Goal: Task Accomplishment & Management: Manage account settings

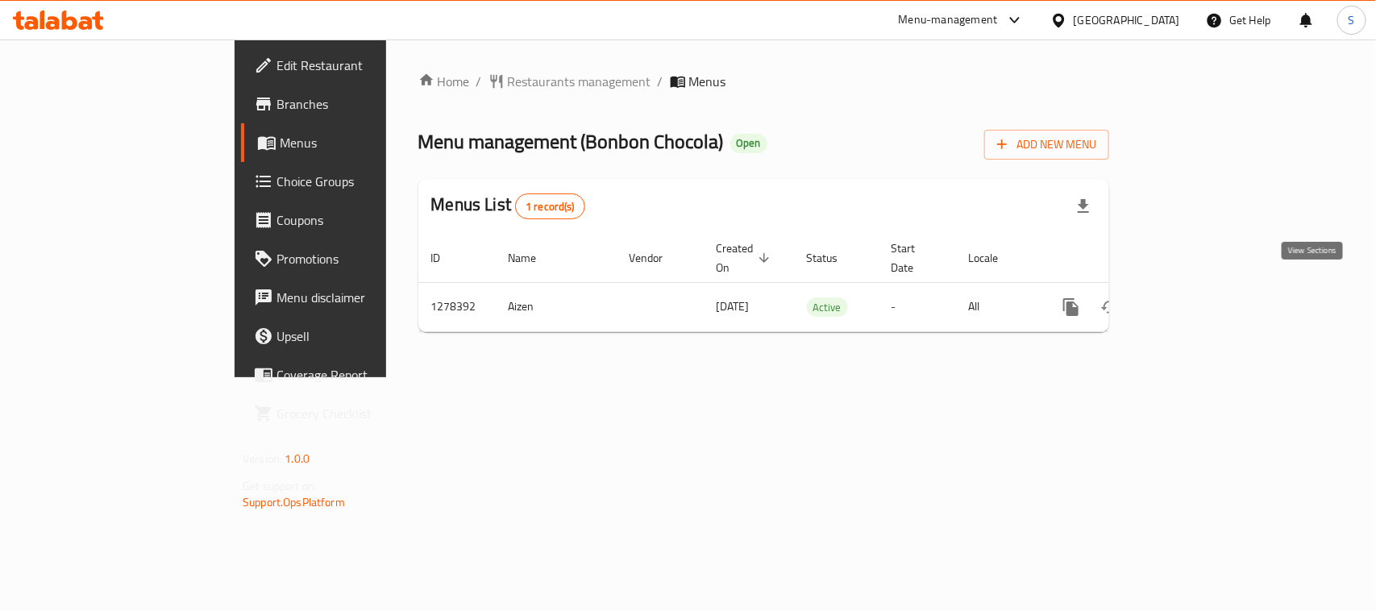
click at [1194, 300] on icon "enhanced table" at bounding box center [1187, 307] width 15 height 15
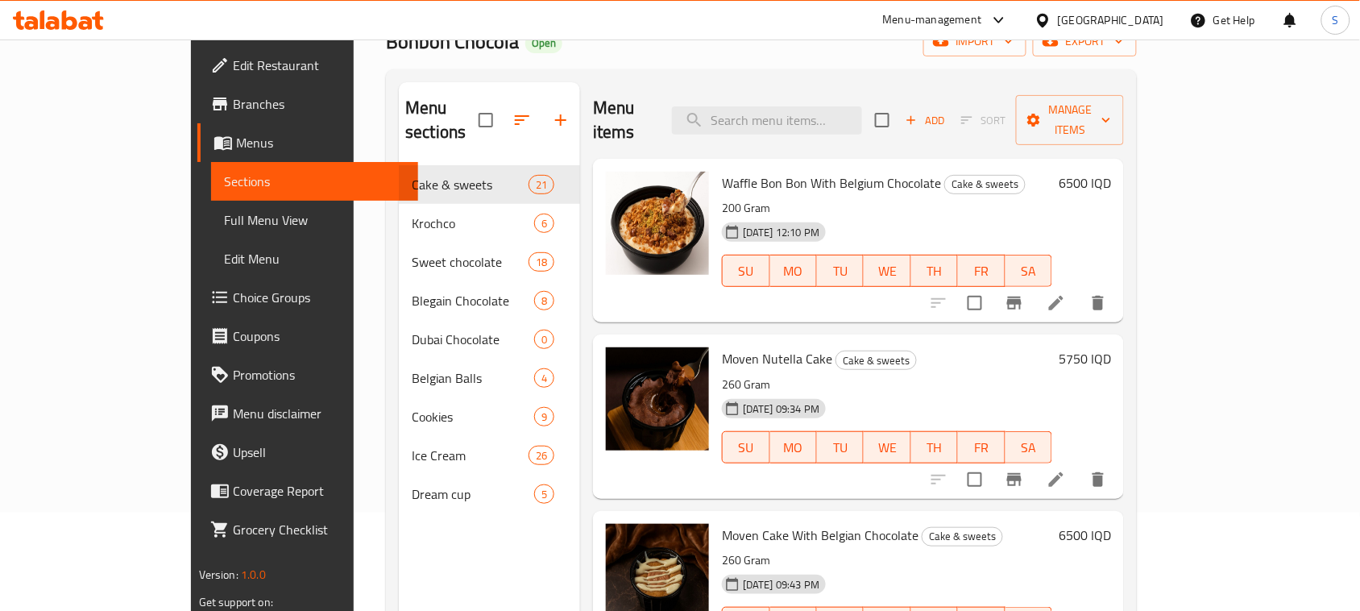
scroll to position [85, 0]
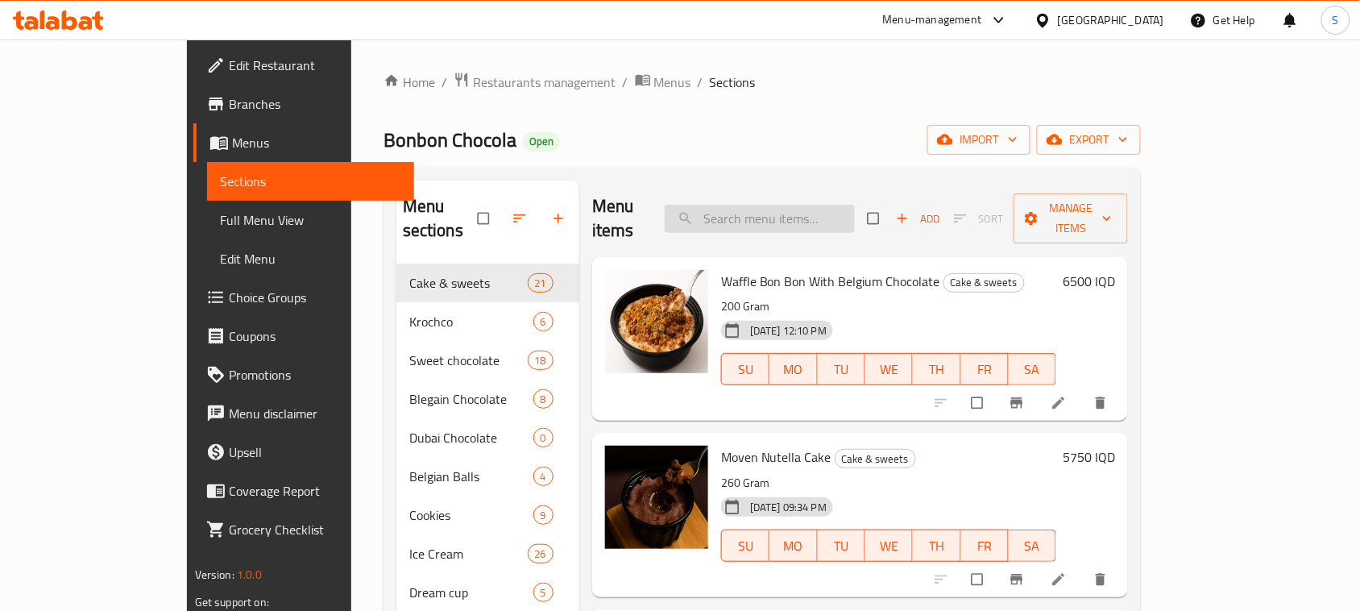
click at [840, 210] on input "search" at bounding box center [760, 219] width 190 height 28
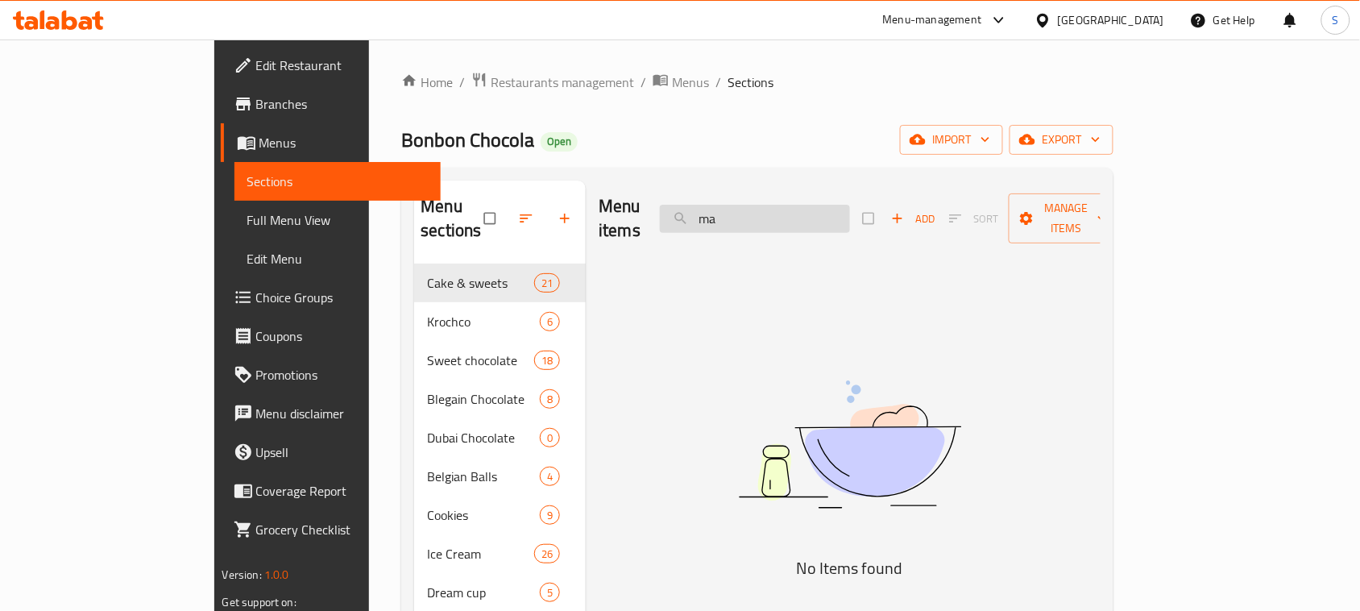
type input "m"
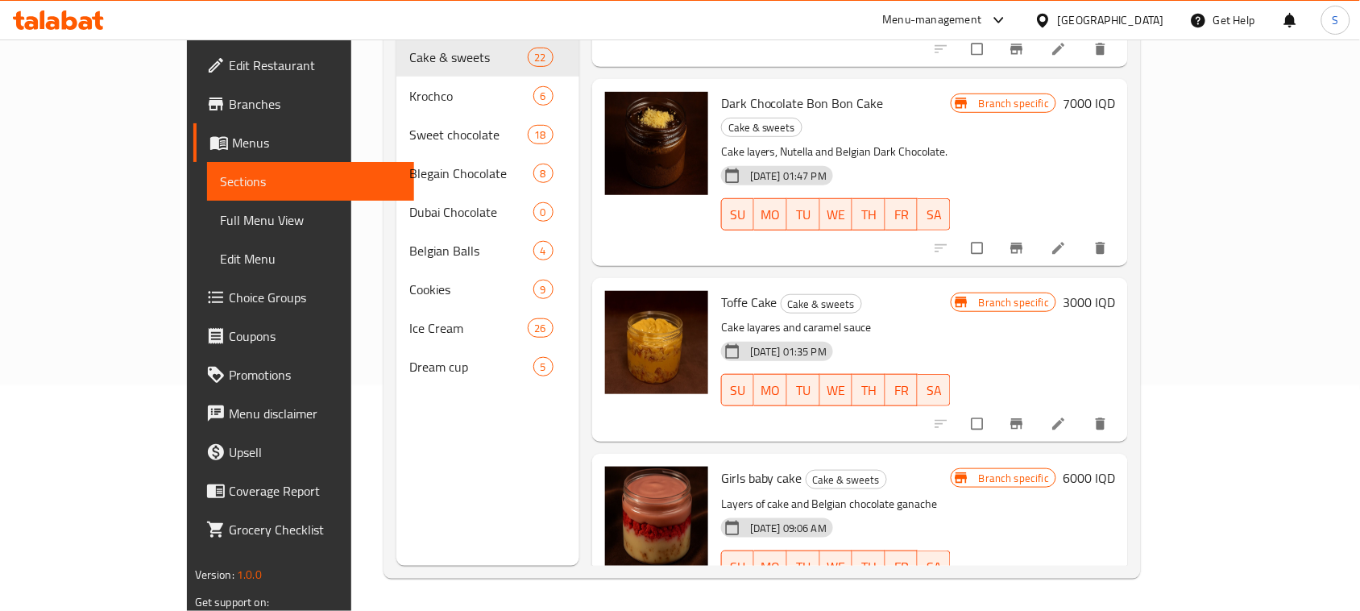
scroll to position [3276, 0]
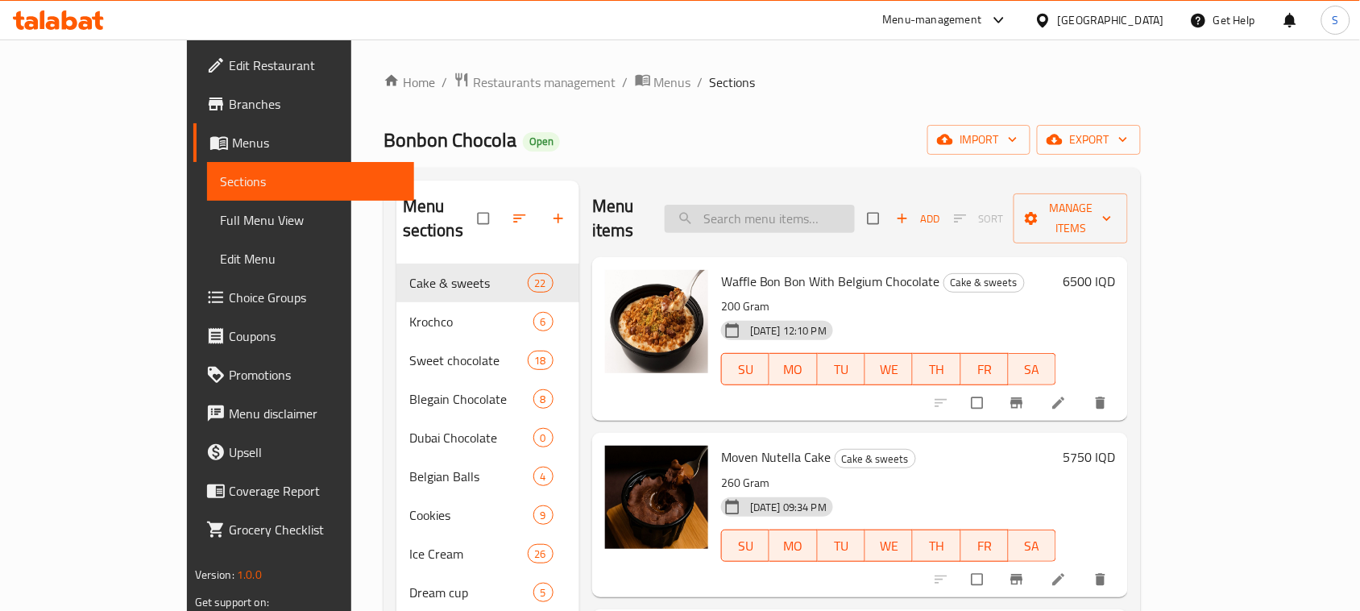
click at [846, 210] on input "search" at bounding box center [760, 219] width 190 height 28
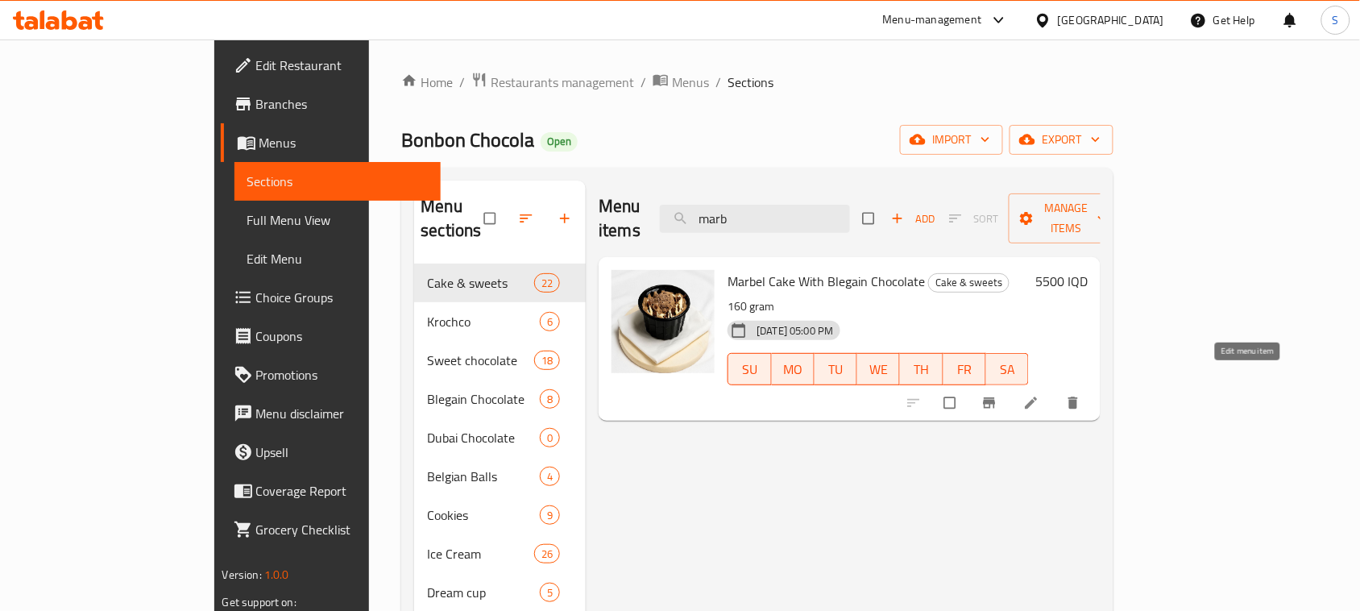
type input "marb"
click at [1040, 395] on icon at bounding box center [1032, 403] width 16 height 16
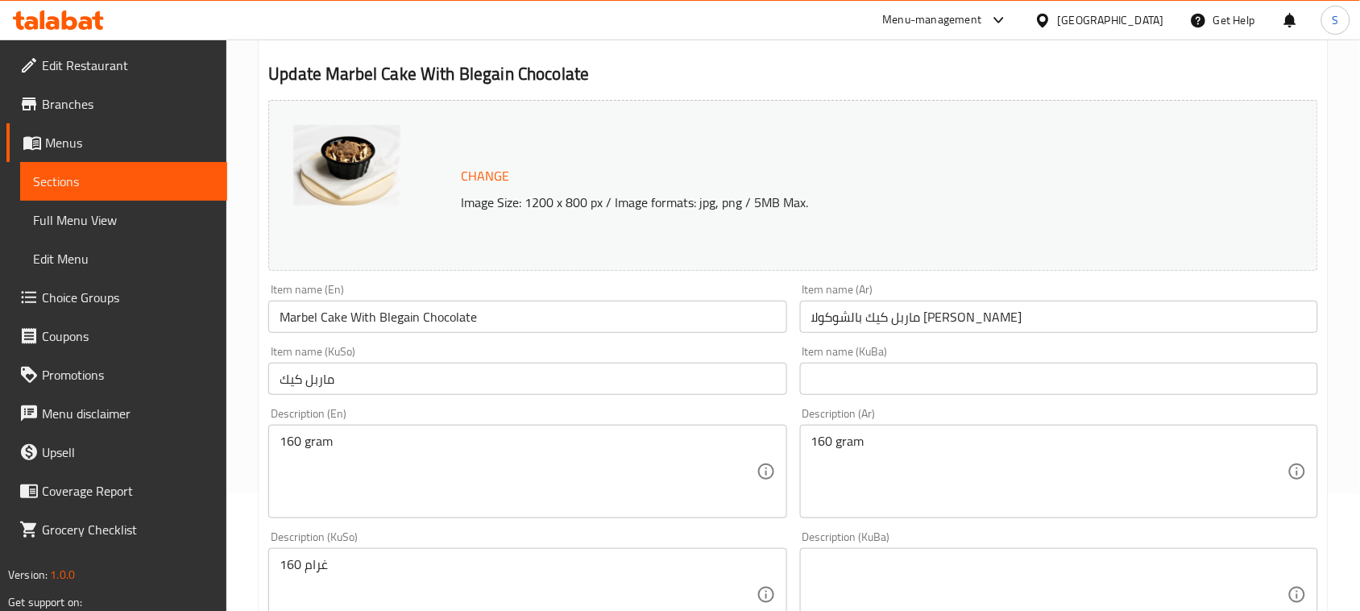
scroll to position [228, 0]
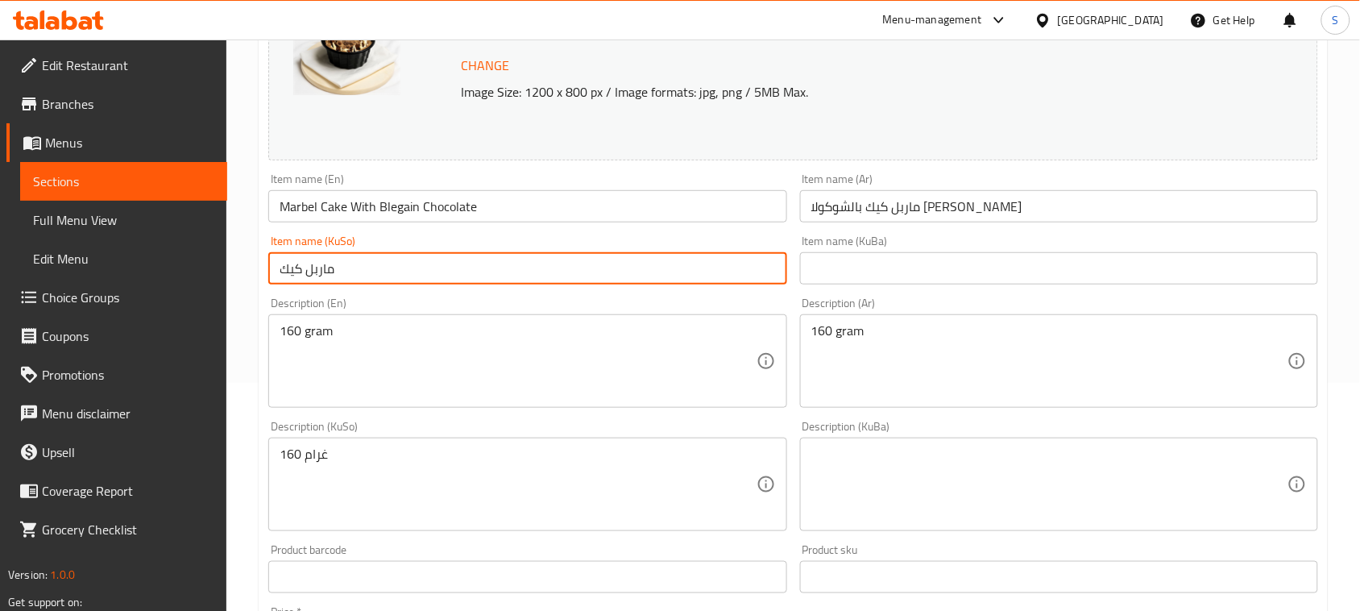
drag, startPoint x: 379, startPoint y: 264, endPoint x: 194, endPoint y: 256, distance: 184.7
click at [194, 256] on div "Edit Restaurant Branches Menus Sections Full Menu View Edit Menu Choice Groups …" at bounding box center [680, 465] width 1360 height 1308
type input "؛"
drag, startPoint x: 482, startPoint y: 270, endPoint x: 180, endPoint y: 238, distance: 303.9
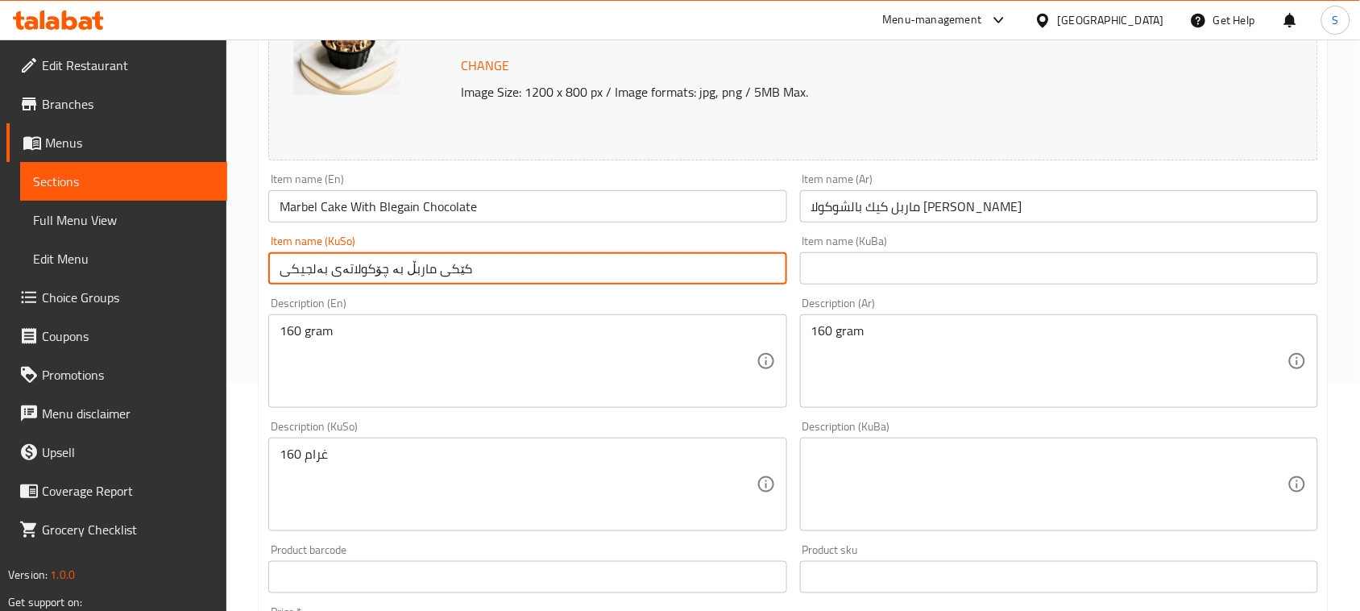
click at [180, 238] on div "Edit Restaurant Branches Menus Sections Full Menu View Edit Menu Choice Groups …" at bounding box center [680, 465] width 1360 height 1308
type input "کێکی ماربڵ بە چۆکولاتەی بەلجیکی"
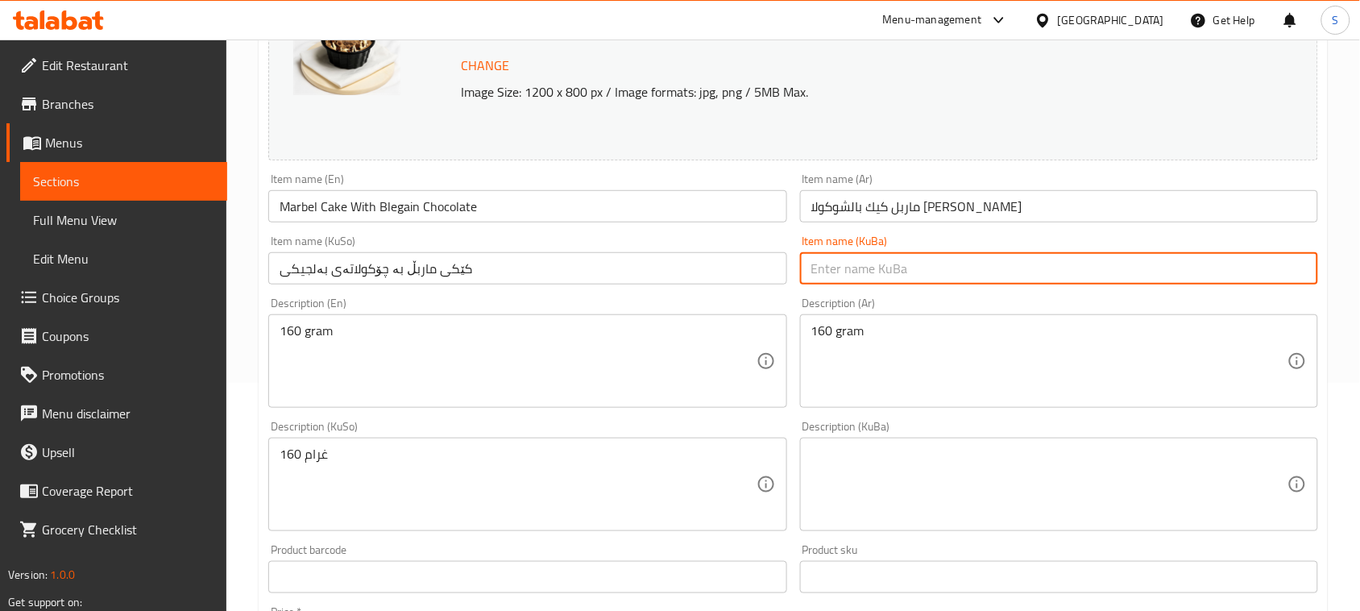
click at [839, 282] on input "text" at bounding box center [1059, 268] width 518 height 32
paste input "کێکی ماربڵ بە چۆکولاتەی بەلجیکی"
type input "کێکی ماربڵ بە چۆکولاتەی بەلجیکی"
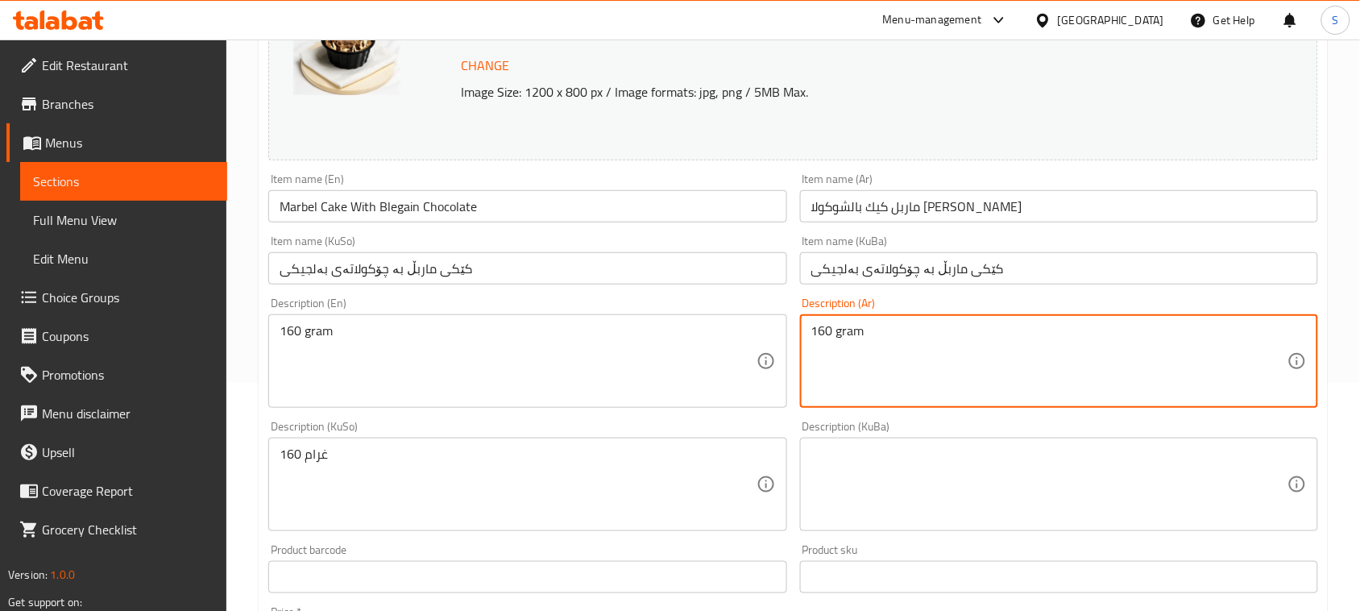
drag, startPoint x: 899, startPoint y: 330, endPoint x: 717, endPoint y: 344, distance: 182.7
type textarea "160 جرام"
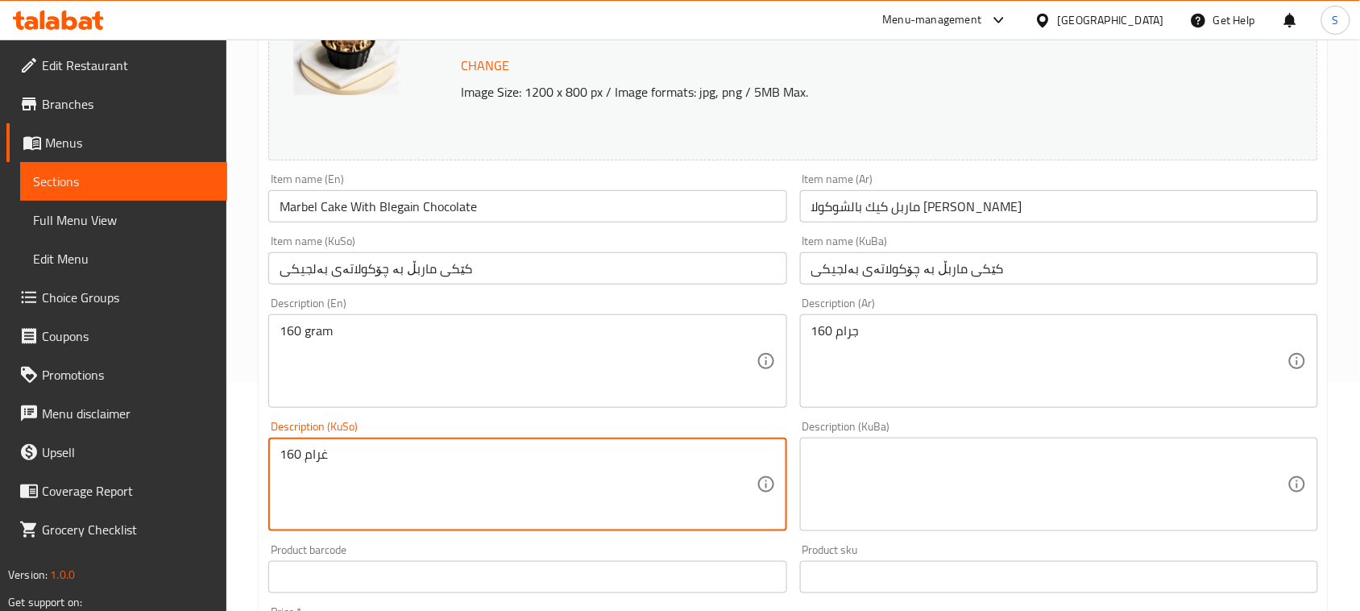
drag, startPoint x: 388, startPoint y: 463, endPoint x: 195, endPoint y: 443, distance: 193.7
type textarea "160 گرام"
drag, startPoint x: 300, startPoint y: 447, endPoint x: 244, endPoint y: 444, distance: 55.7
click at [246, 445] on div "Home / Restaurants management / Menus / Sections / item / update Cake & sweets …" at bounding box center [793, 465] width 1134 height 1308
drag, startPoint x: 347, startPoint y: 457, endPoint x: 262, endPoint y: 453, distance: 84.7
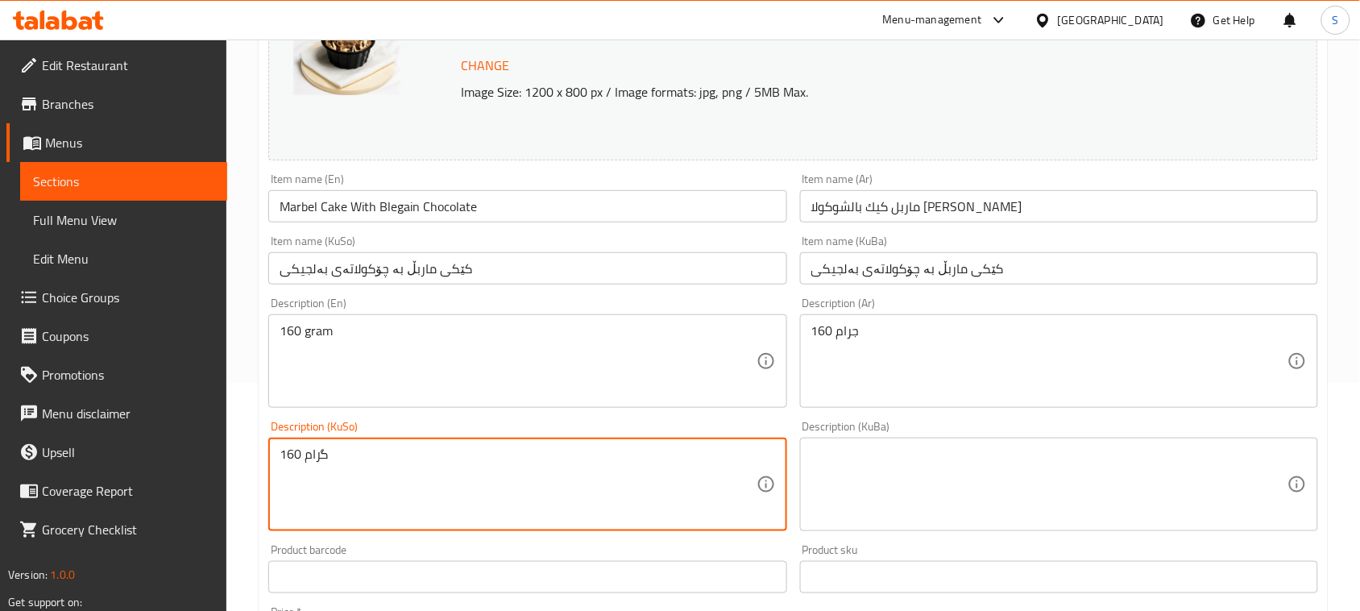
click at [872, 470] on textarea at bounding box center [1050, 484] width 476 height 77
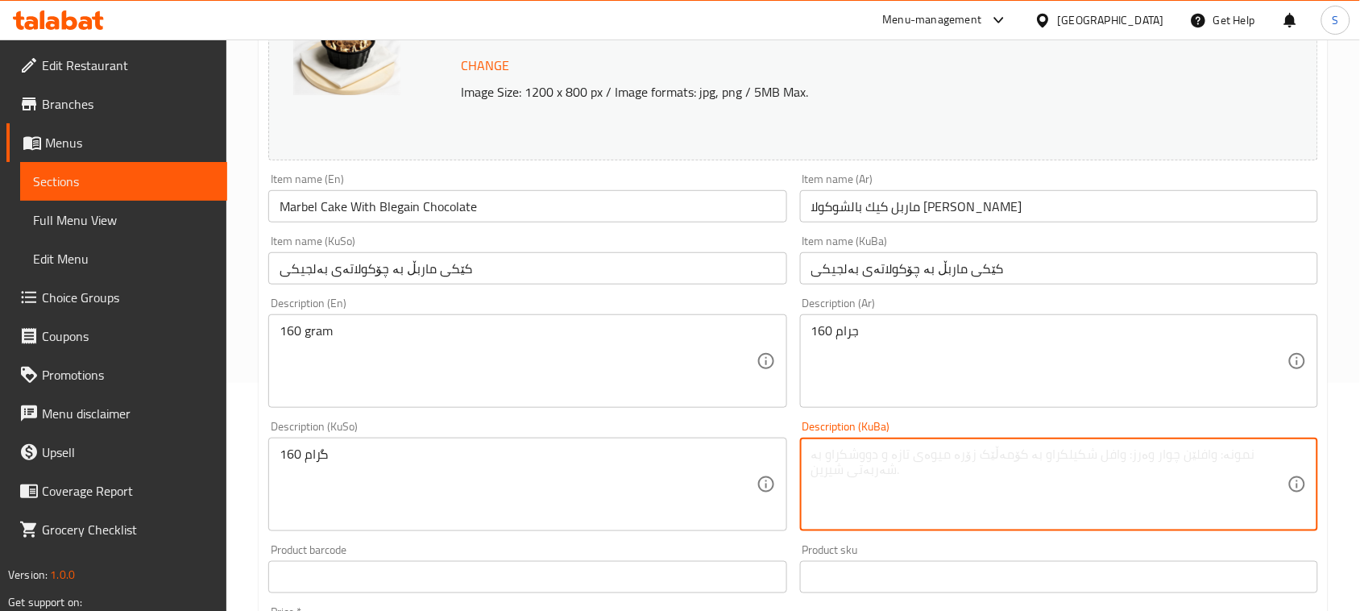
paste textarea "160 گرام"
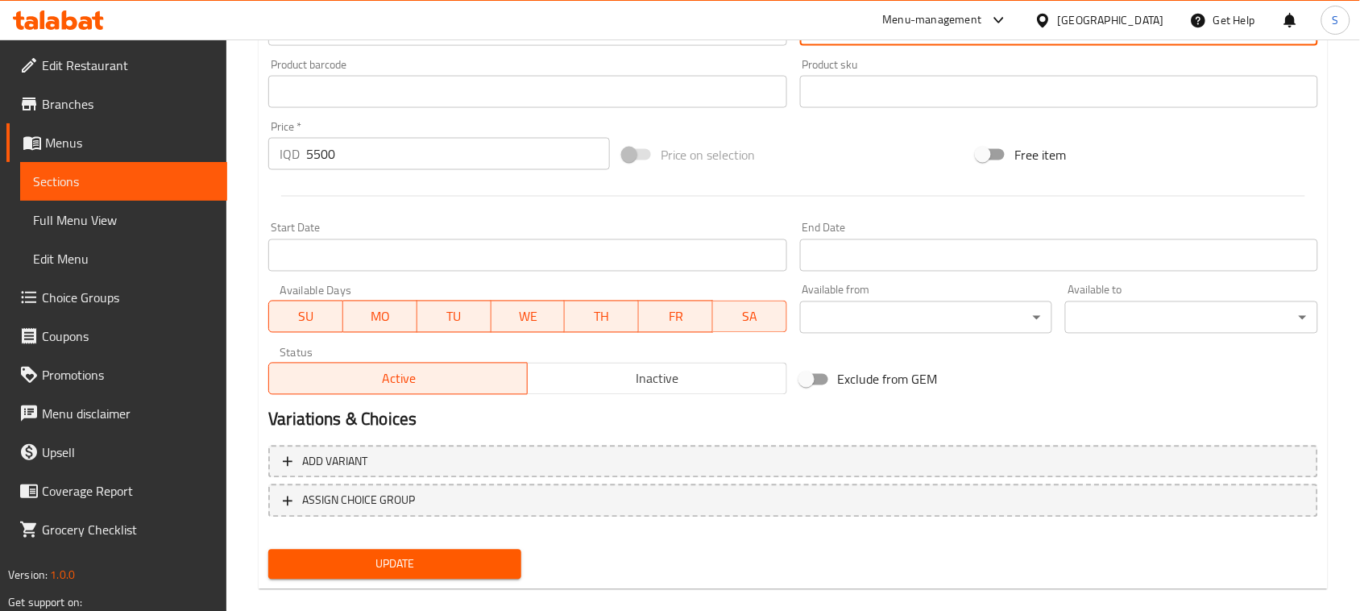
scroll to position [734, 0]
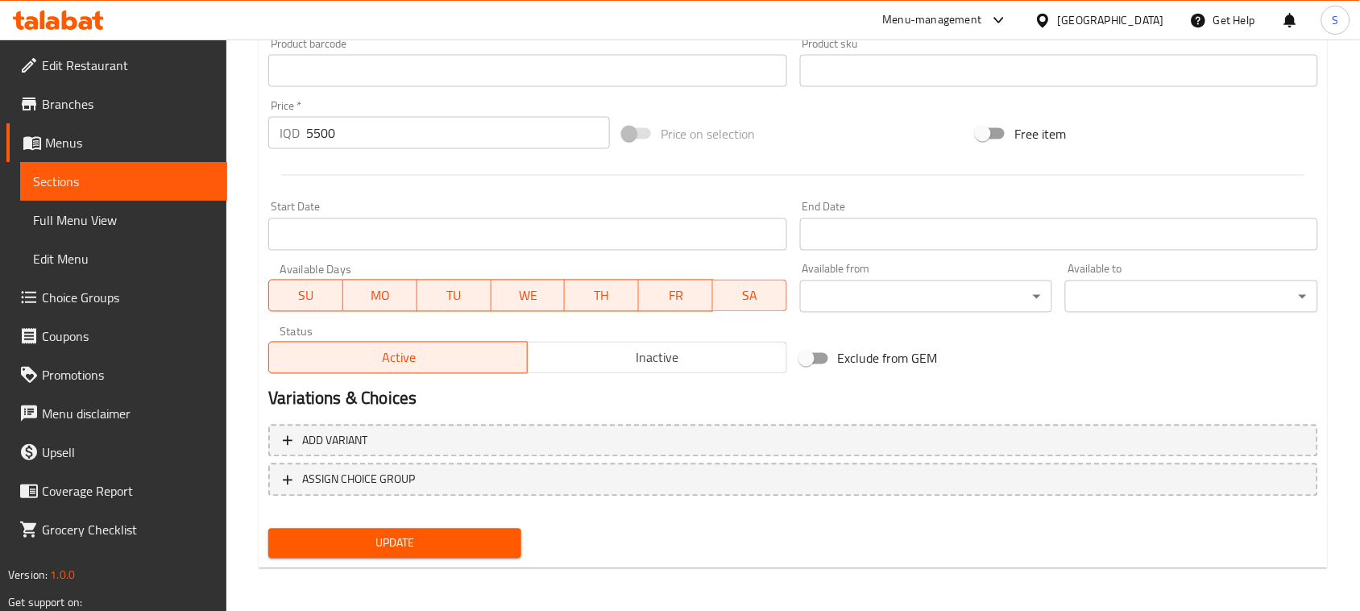
type textarea "160 گرام"
click at [476, 538] on span "Update" at bounding box center [394, 544] width 227 height 20
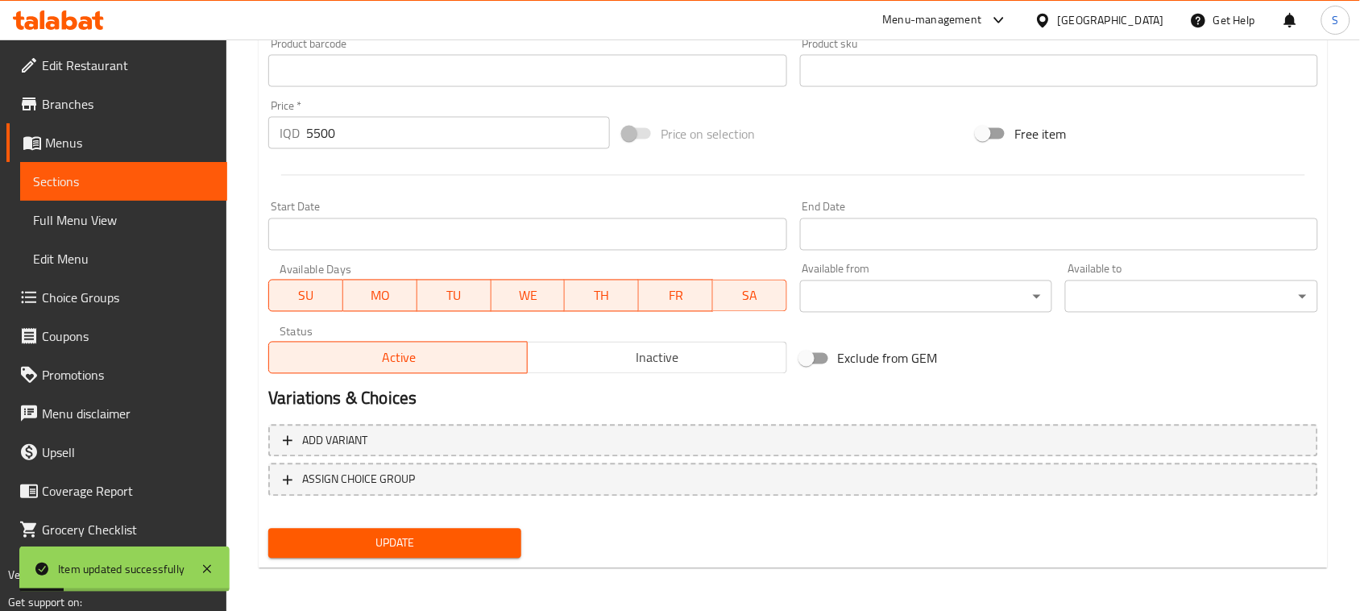
click at [138, 220] on span "Full Menu View" at bounding box center [123, 219] width 181 height 19
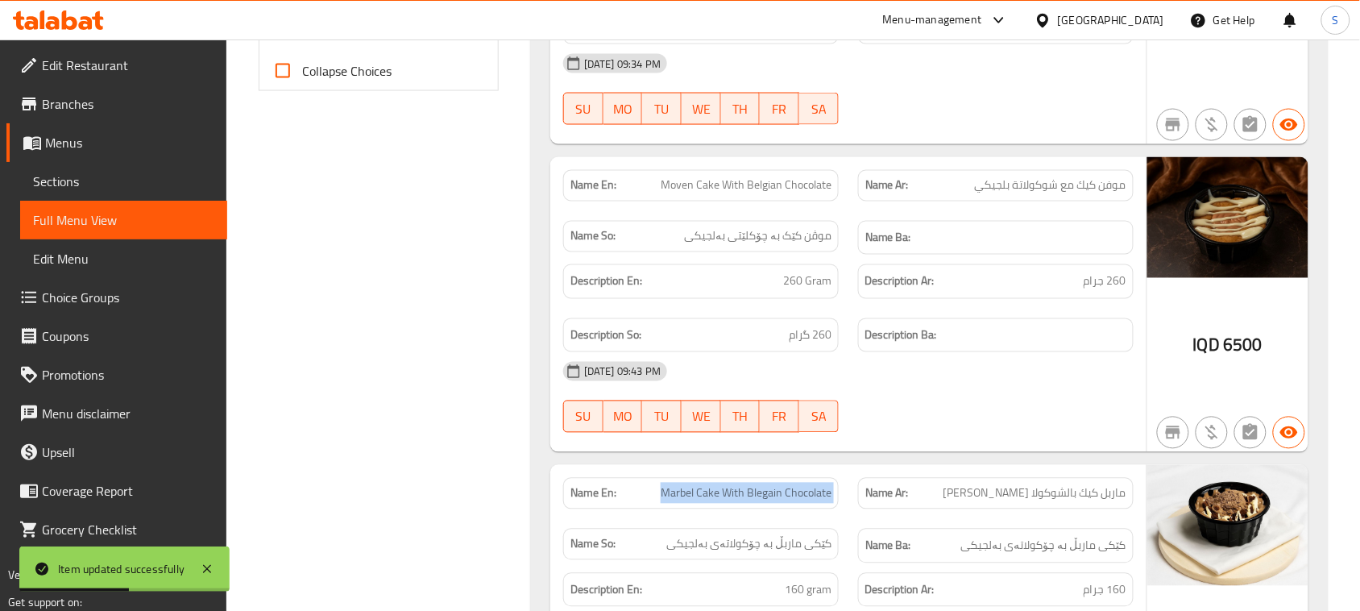
drag, startPoint x: 650, startPoint y: 497, endPoint x: 864, endPoint y: 500, distance: 214.4
click at [864, 500] on div "Name En: Marbel Cake With Blegain Chocolate Name Ar: ماربل كيك بالشوكولا البلجي…" at bounding box center [849, 520] width 590 height 105
copy span "Marbel Cake With Blegain Chocolate"
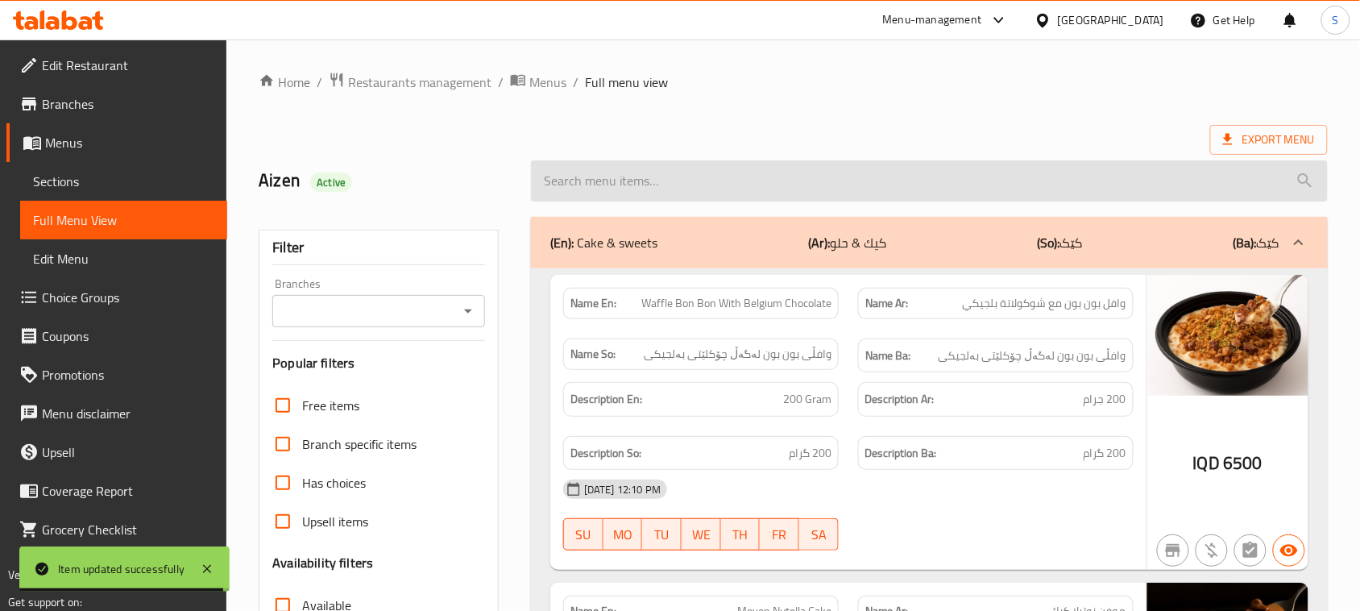
click at [943, 170] on input "search" at bounding box center [929, 180] width 797 height 41
paste input "Marbel Cake With Blegain Chocolate"
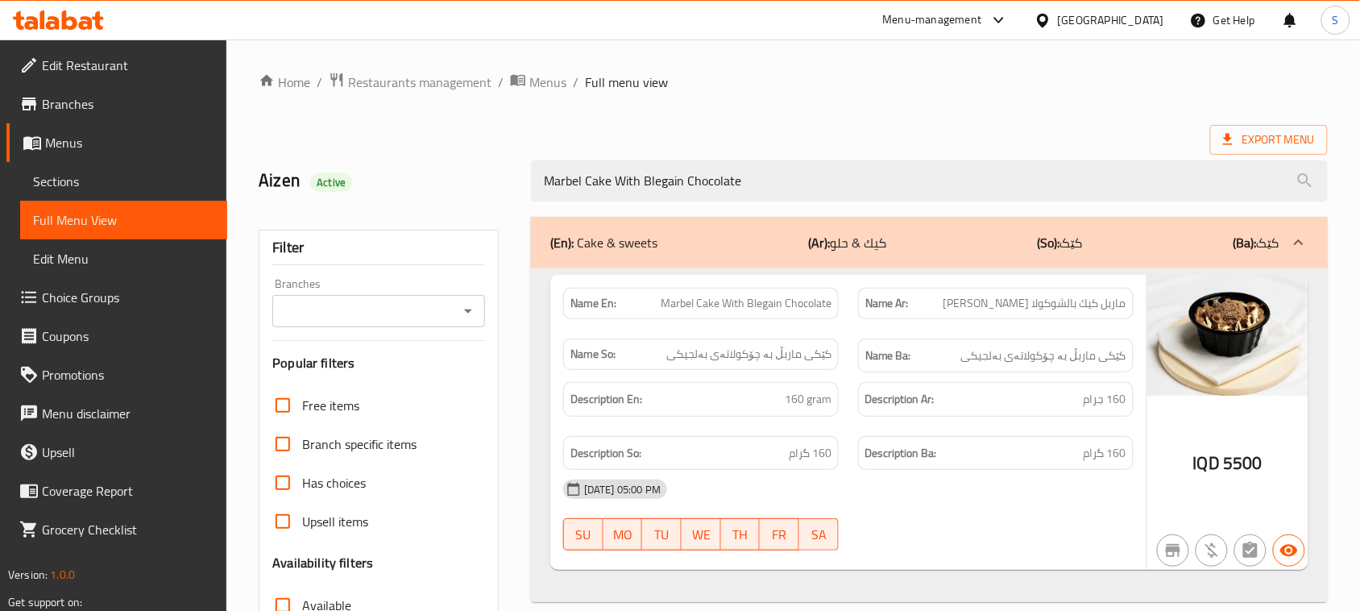
type input "Marbel Cake With Blegain Chocolate"
click at [482, 74] on span "Restaurants management" at bounding box center [419, 82] width 143 height 19
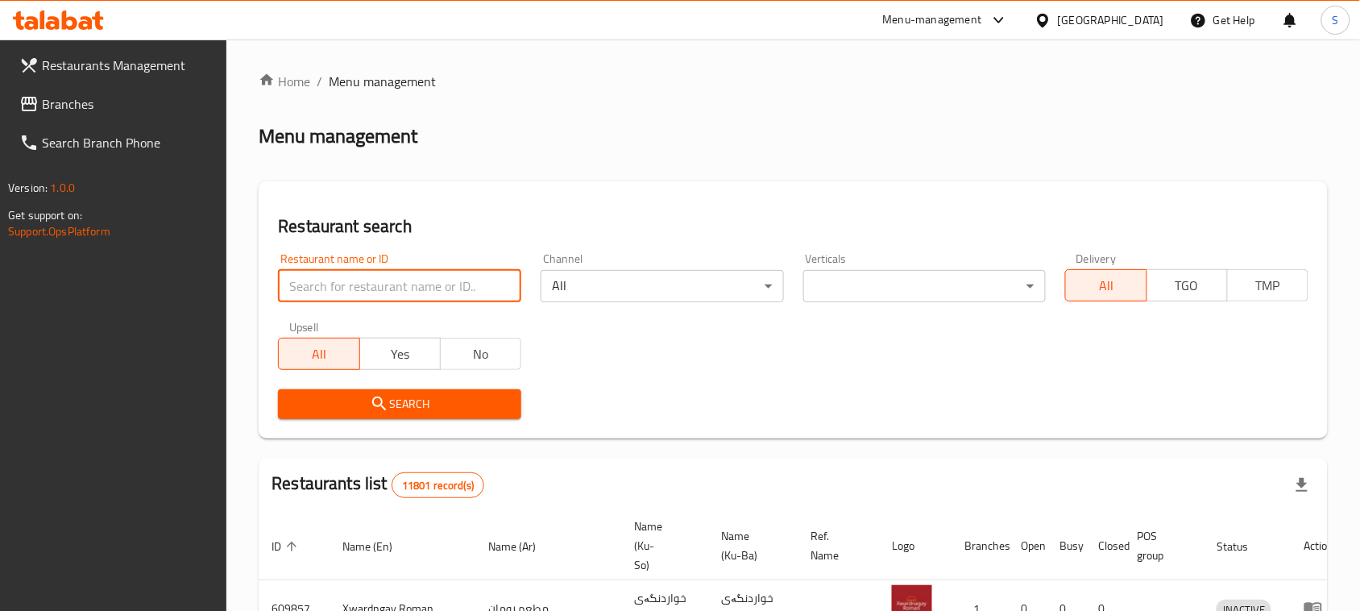
click at [367, 286] on input "search" at bounding box center [399, 286] width 243 height 32
paste input "686237"
type input "686237"
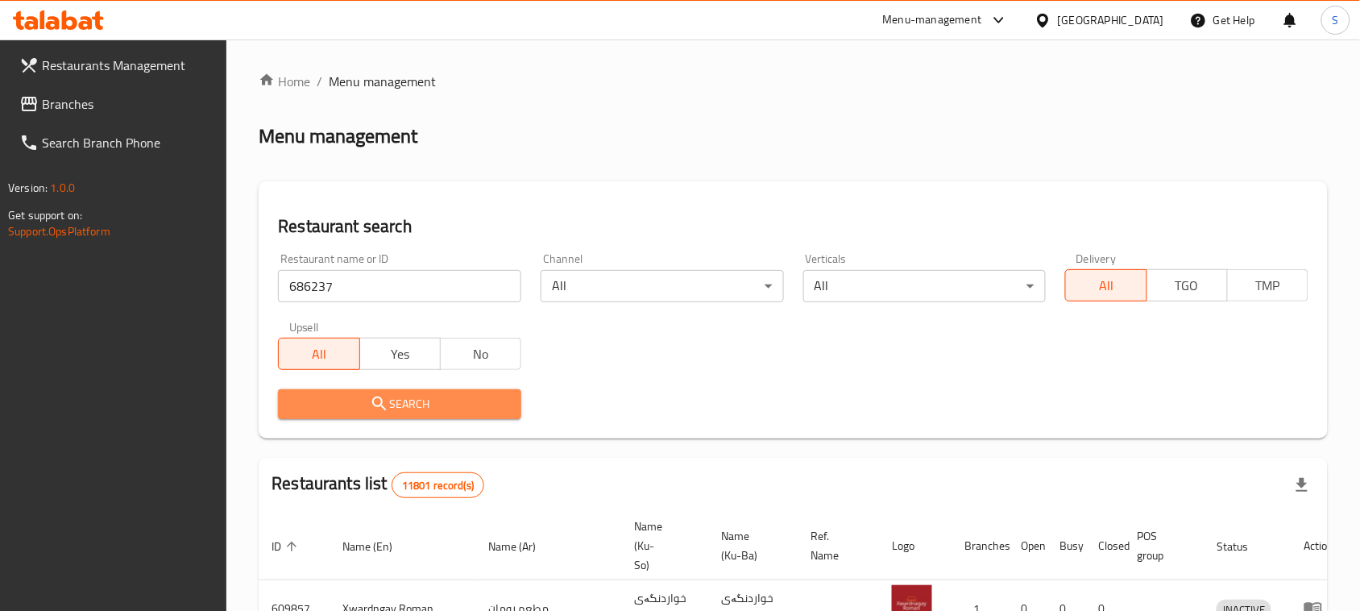
click at [400, 405] on span "Search" at bounding box center [400, 404] width 218 height 20
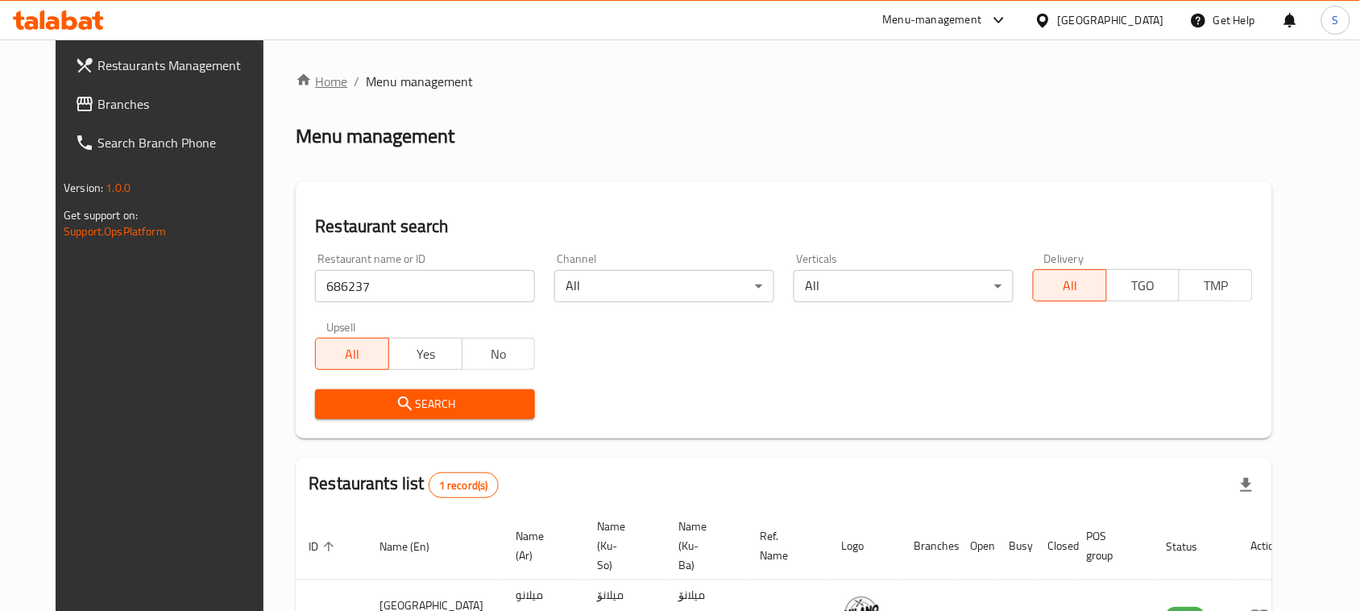
click at [296, 81] on link "Home" at bounding box center [322, 81] width 52 height 19
